Goal: Task Accomplishment & Management: Complete application form

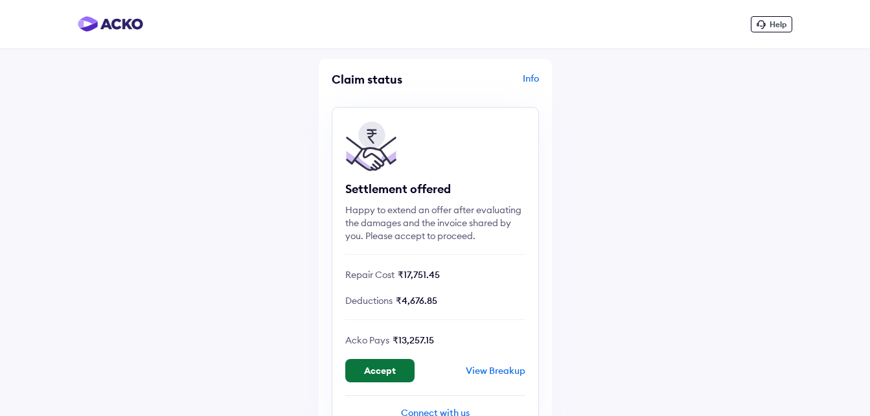
click at [384, 368] on button "Accept" at bounding box center [379, 370] width 69 height 23
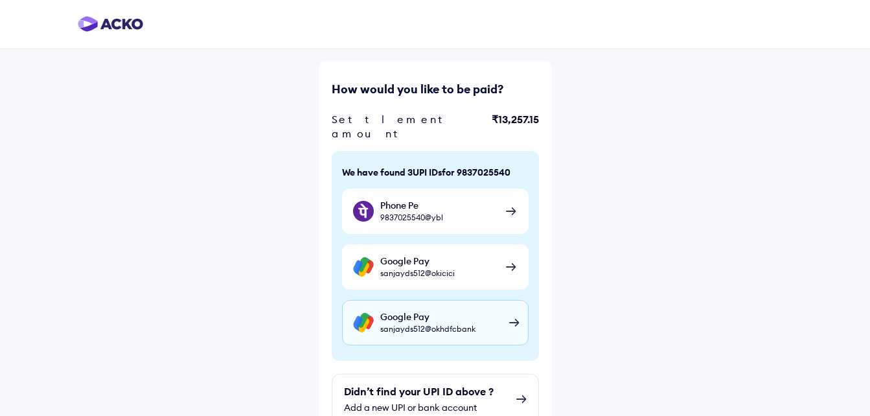
click at [512, 305] on div "Google Pay sanjayds512@okhdfcbank" at bounding box center [435, 322] width 187 height 45
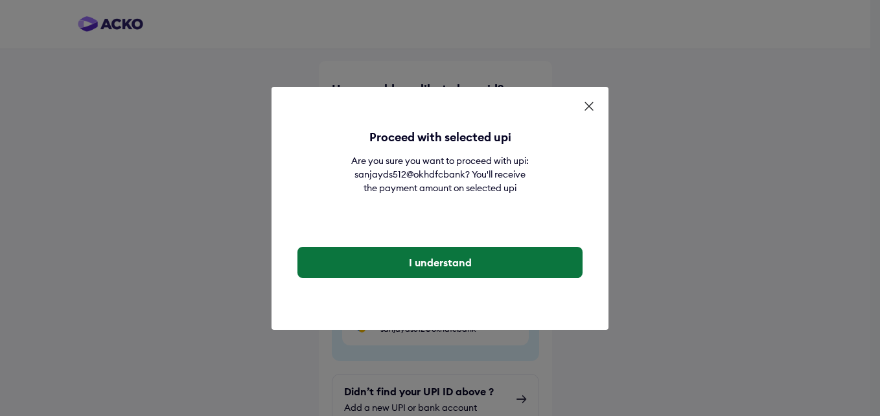
click at [453, 266] on button "I understand" at bounding box center [439, 262] width 285 height 31
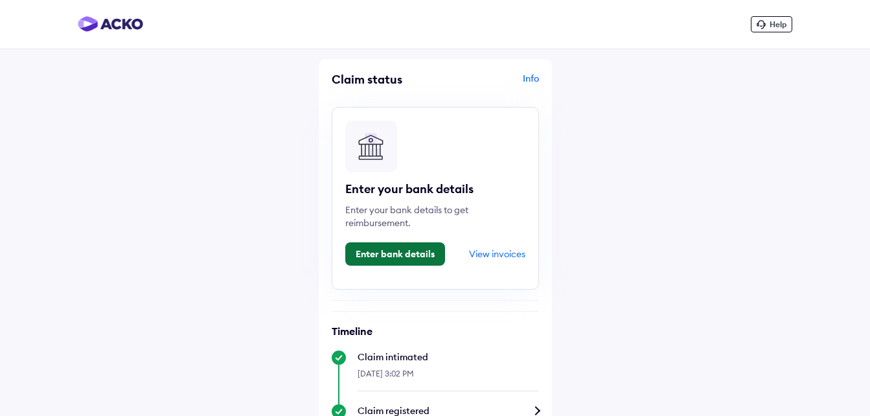
click at [410, 257] on button "Enter bank details" at bounding box center [395, 253] width 100 height 23
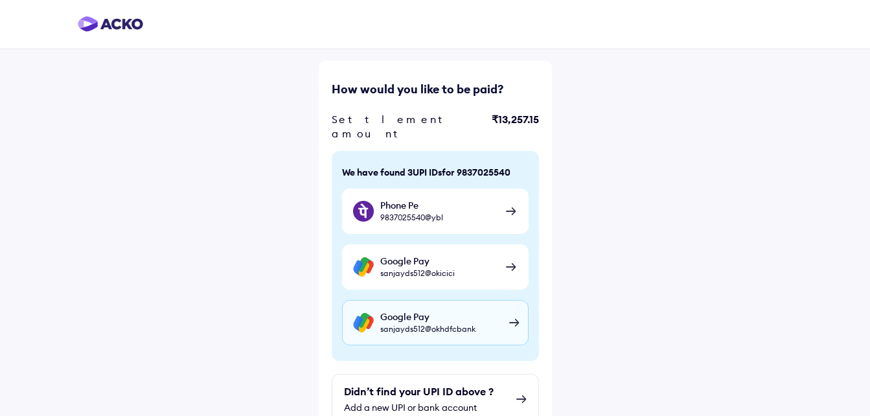
click at [514, 308] on div "Google Pay sanjayds512@okhdfcbank" at bounding box center [435, 322] width 187 height 45
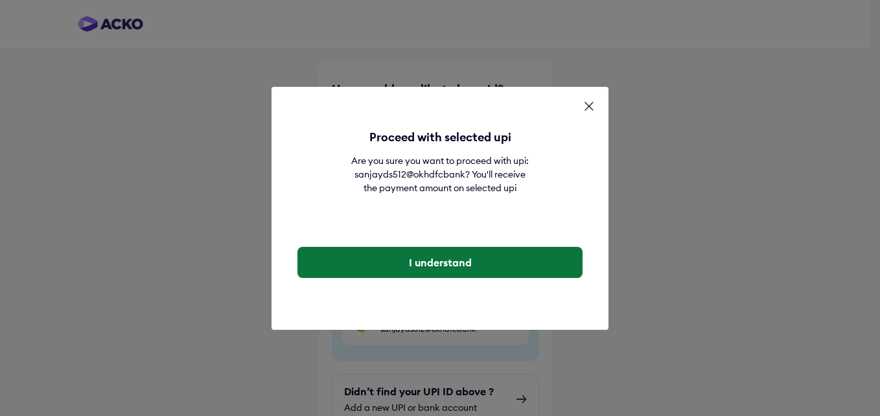
click at [451, 257] on button "I understand" at bounding box center [439, 262] width 285 height 31
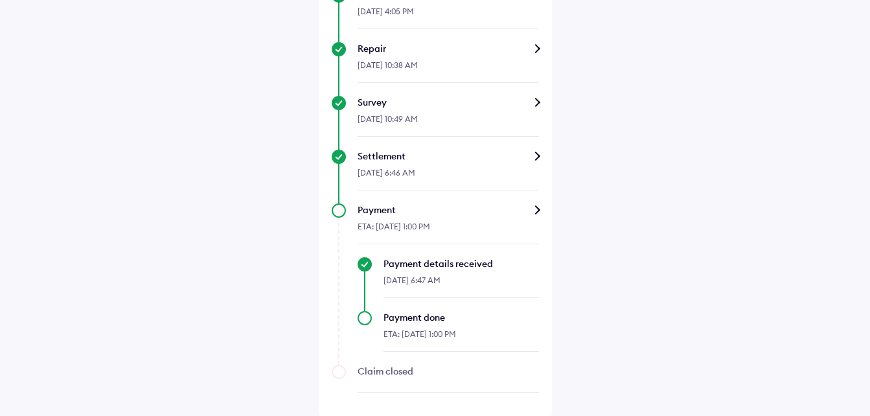
scroll to position [601, 0]
